Goal: Information Seeking & Learning: Compare options

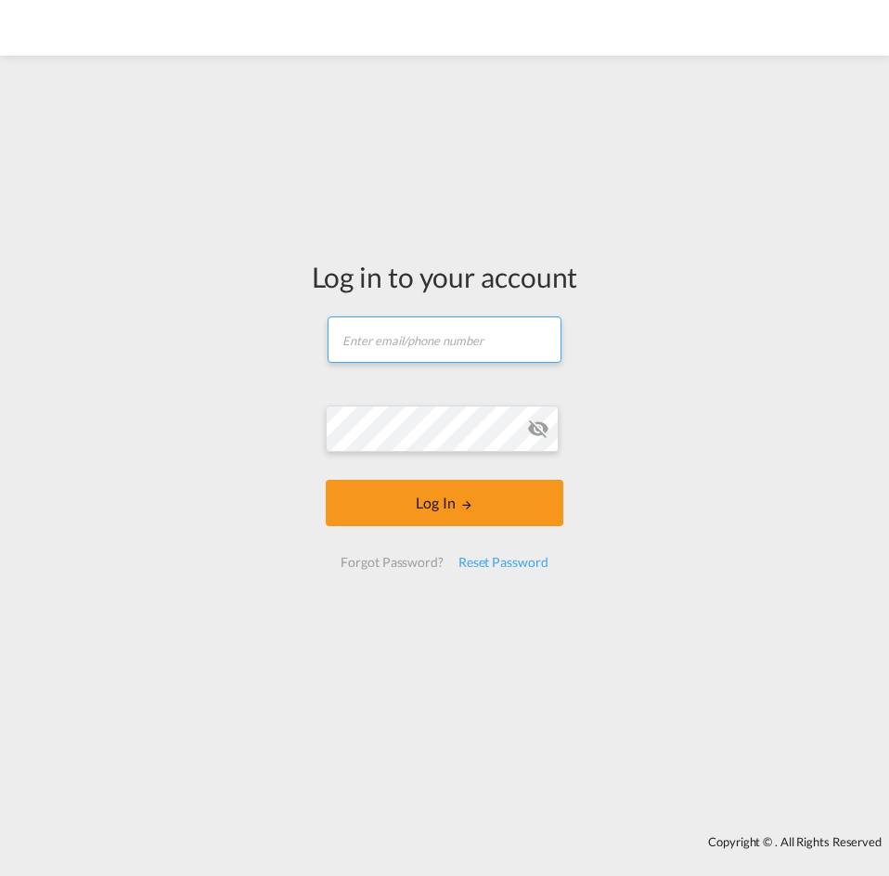
type input "[PERSON_NAME][EMAIL_ADDRESS][DOMAIN_NAME]"
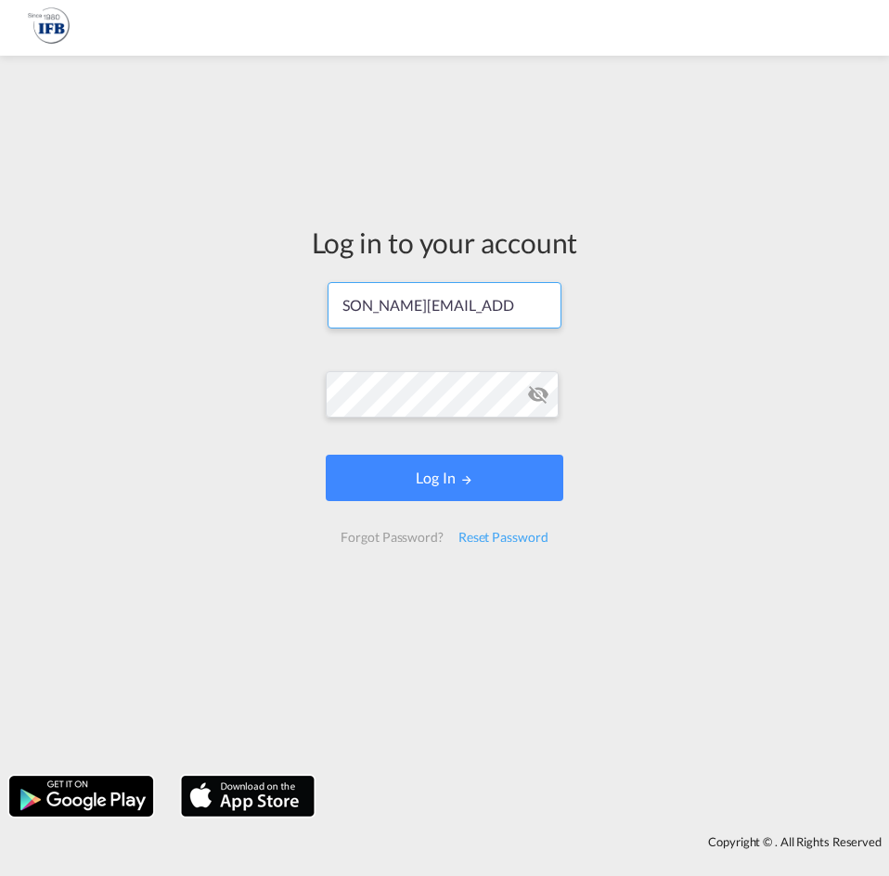
drag, startPoint x: 309, startPoint y: 548, endPoint x: 355, endPoint y: 518, distance: 54.3
click at [355, 518] on div "Log in to your account [PERSON_NAME][EMAIL_ADDRESS][DOMAIN_NAME] Log In Forgot …" at bounding box center [445, 391] width 294 height 653
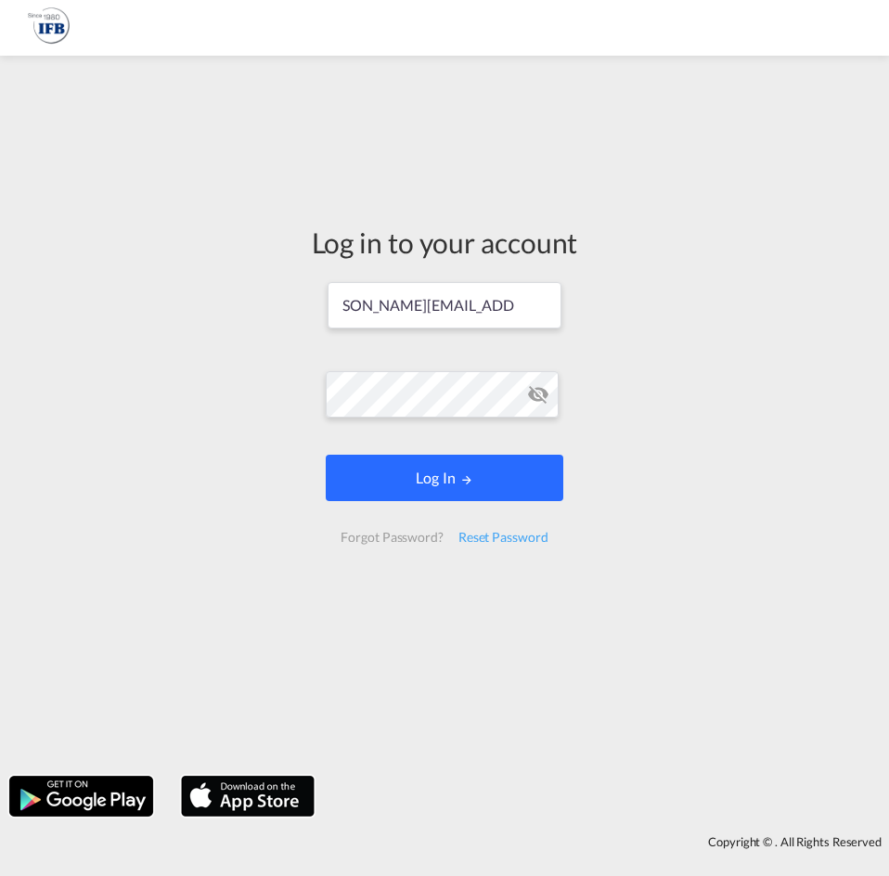
scroll to position [0, 0]
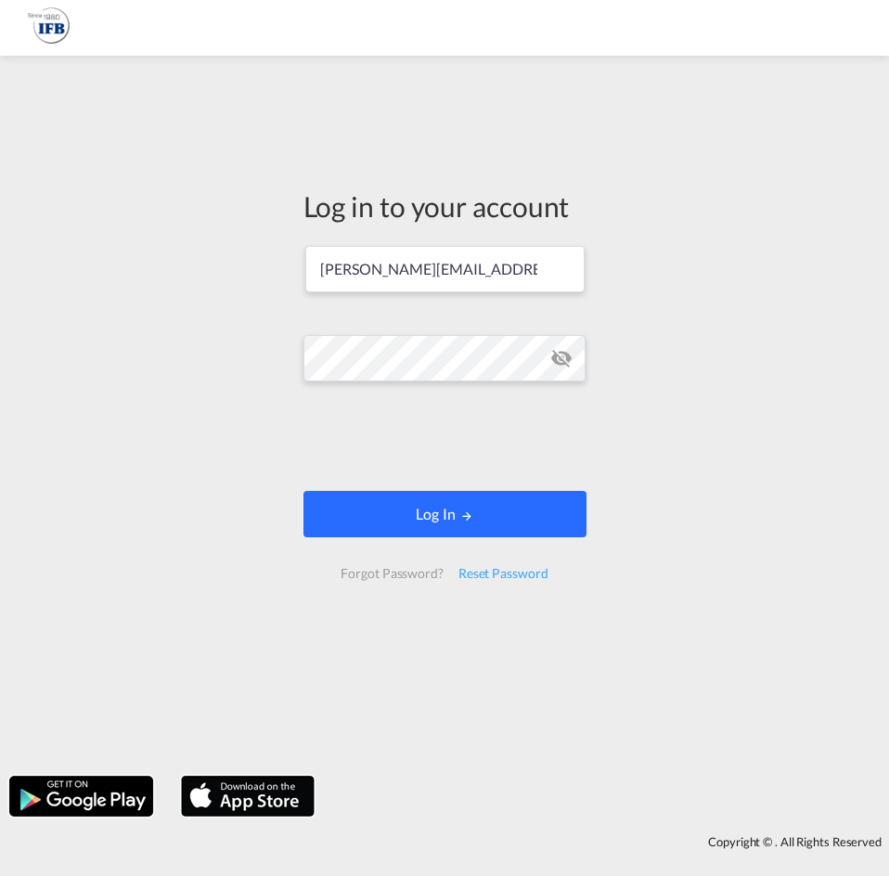
click at [388, 494] on form "[PERSON_NAME][EMAIL_ADDRESS][DOMAIN_NAME] Log In Forgot Password? Reset Password" at bounding box center [445, 421] width 283 height 354
click at [420, 524] on button "Log In" at bounding box center [445, 514] width 283 height 46
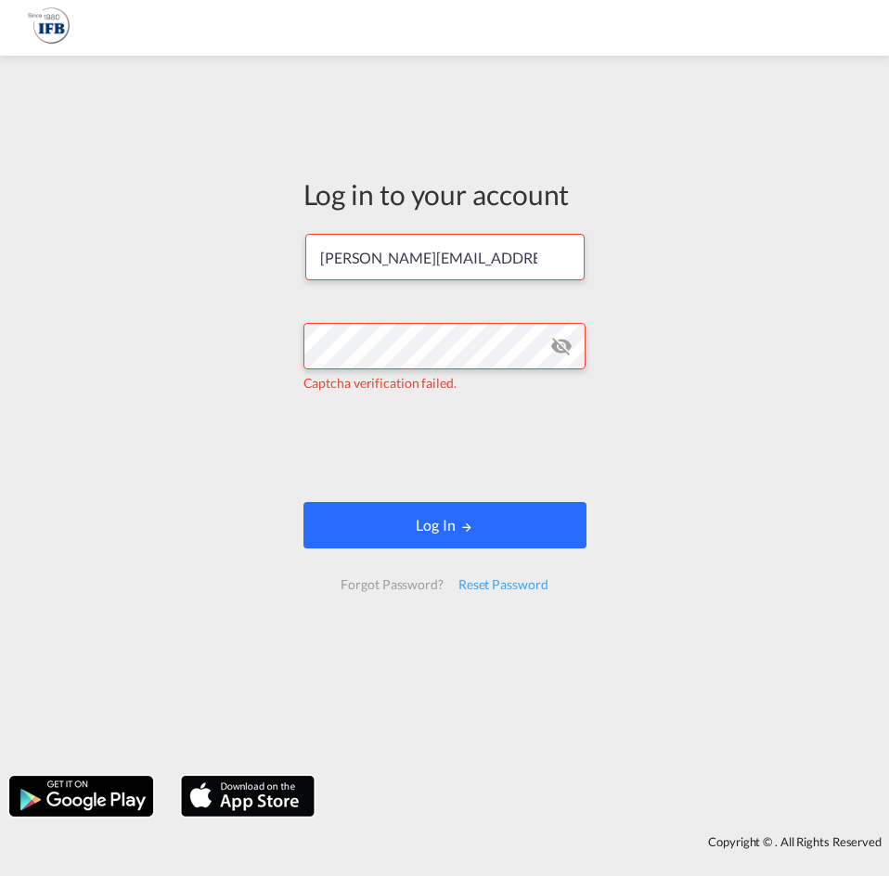
click at [384, 511] on button "Log In" at bounding box center [445, 525] width 283 height 46
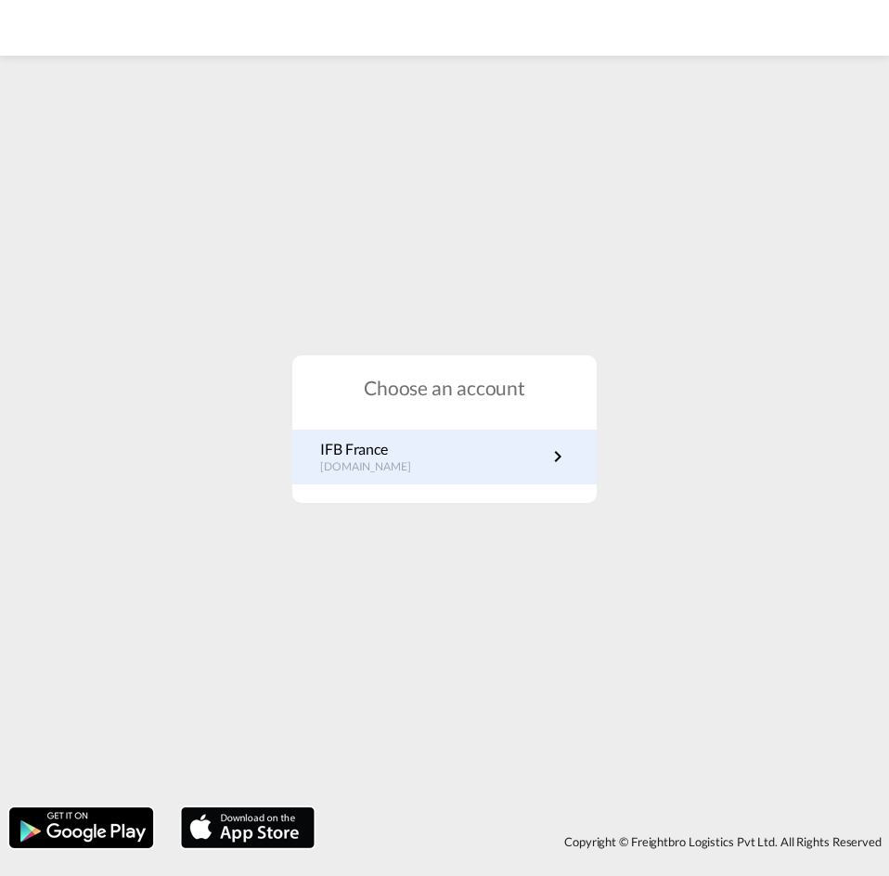
click at [386, 457] on p "IFB France" at bounding box center [375, 449] width 110 height 20
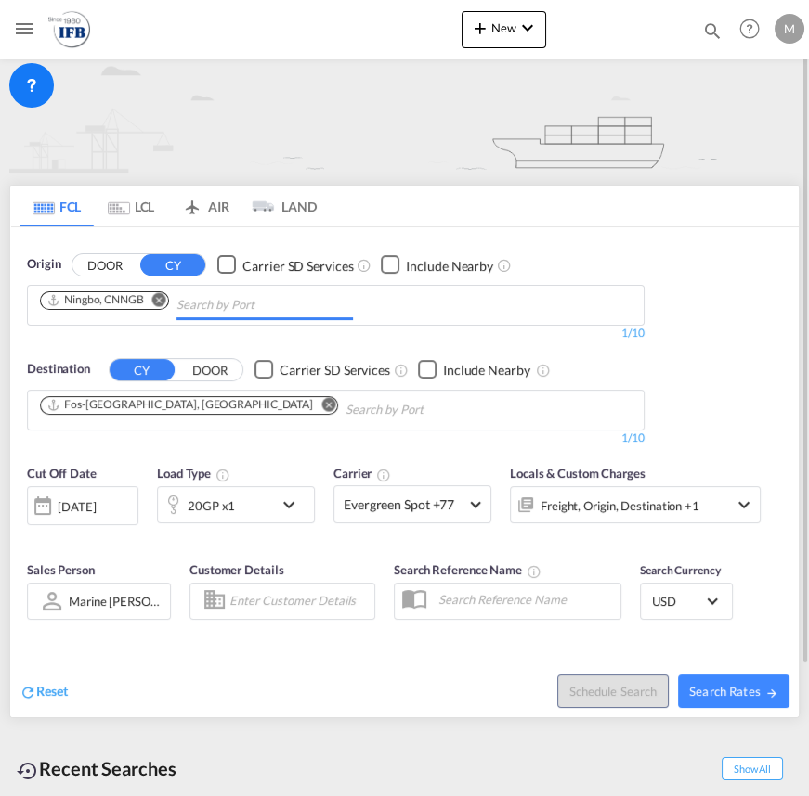
click at [227, 308] on input "Chips input." at bounding box center [264, 306] width 176 height 30
click at [251, 306] on body "Analytics Reports Rate Search Enquiries Quotes Analytics Reports" at bounding box center [404, 398] width 809 height 796
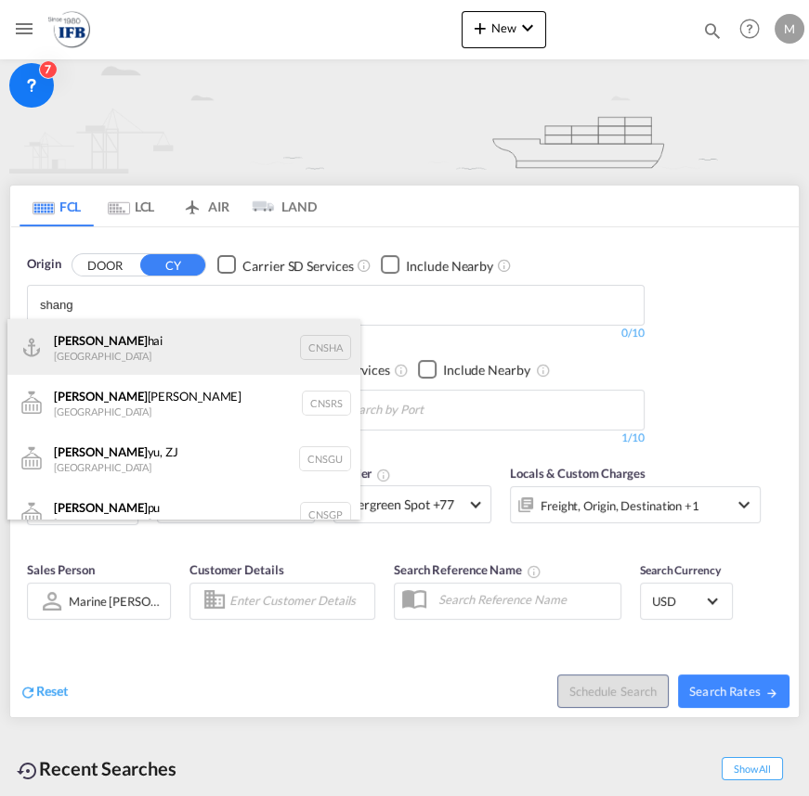
type input "shang"
click at [186, 354] on div "Shang hai China CNSHA" at bounding box center [183, 347] width 353 height 56
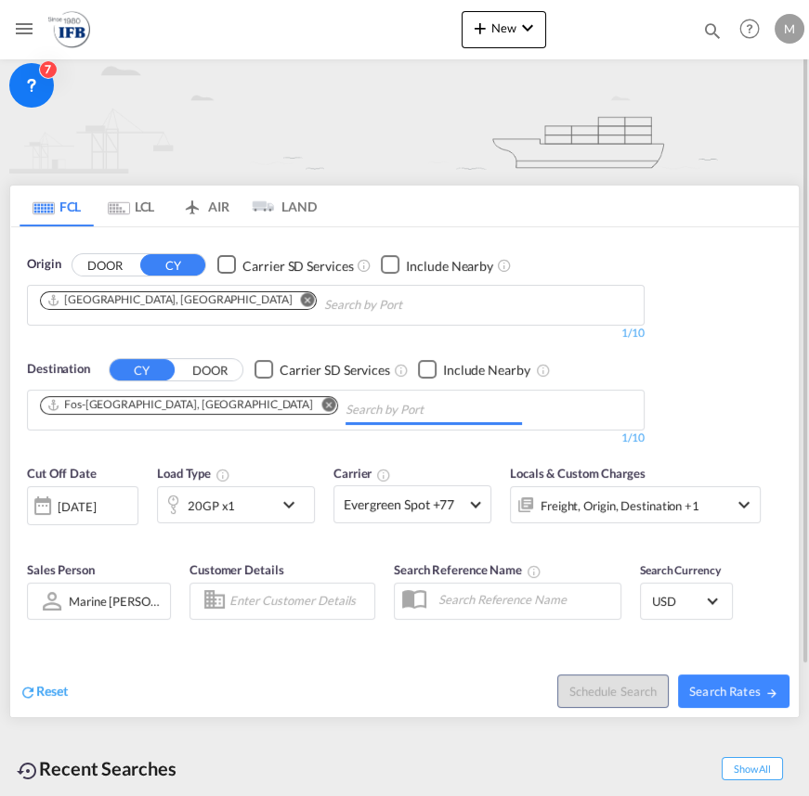
click at [278, 413] on body "Analytics Reports Rate Search Enquiries Quotes Analytics Reports" at bounding box center [404, 398] width 809 height 796
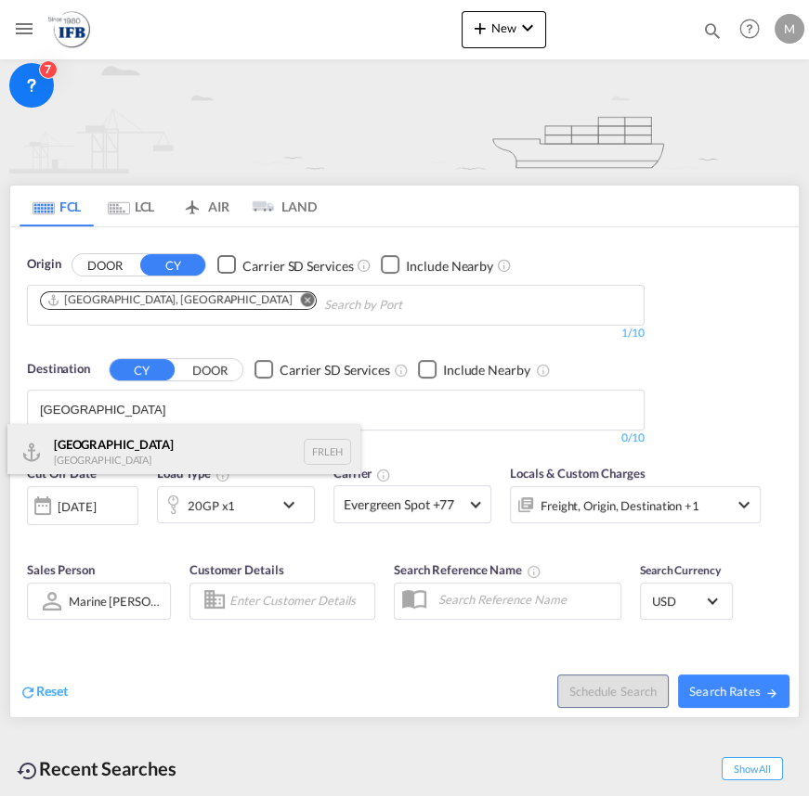
type input "le havre"
click at [133, 451] on div "Le Havre France FRLEH" at bounding box center [183, 452] width 353 height 56
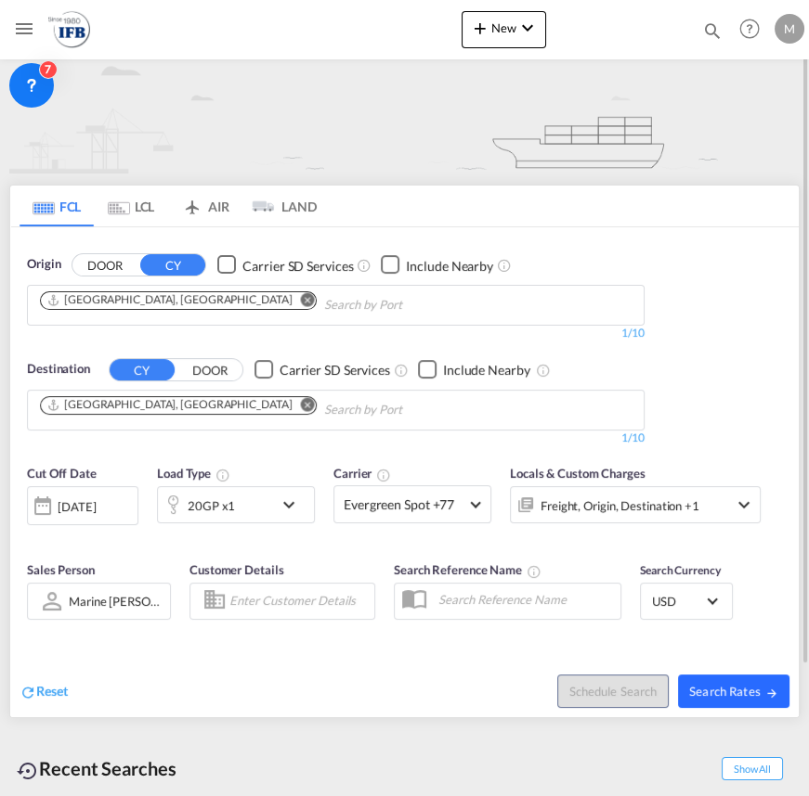
click at [726, 681] on button "Search Rates" at bounding box center [733, 691] width 111 height 33
type input "CNSHA to FRLEH / 1 Sep 2025"
